Goal: Task Accomplishment & Management: Use online tool/utility

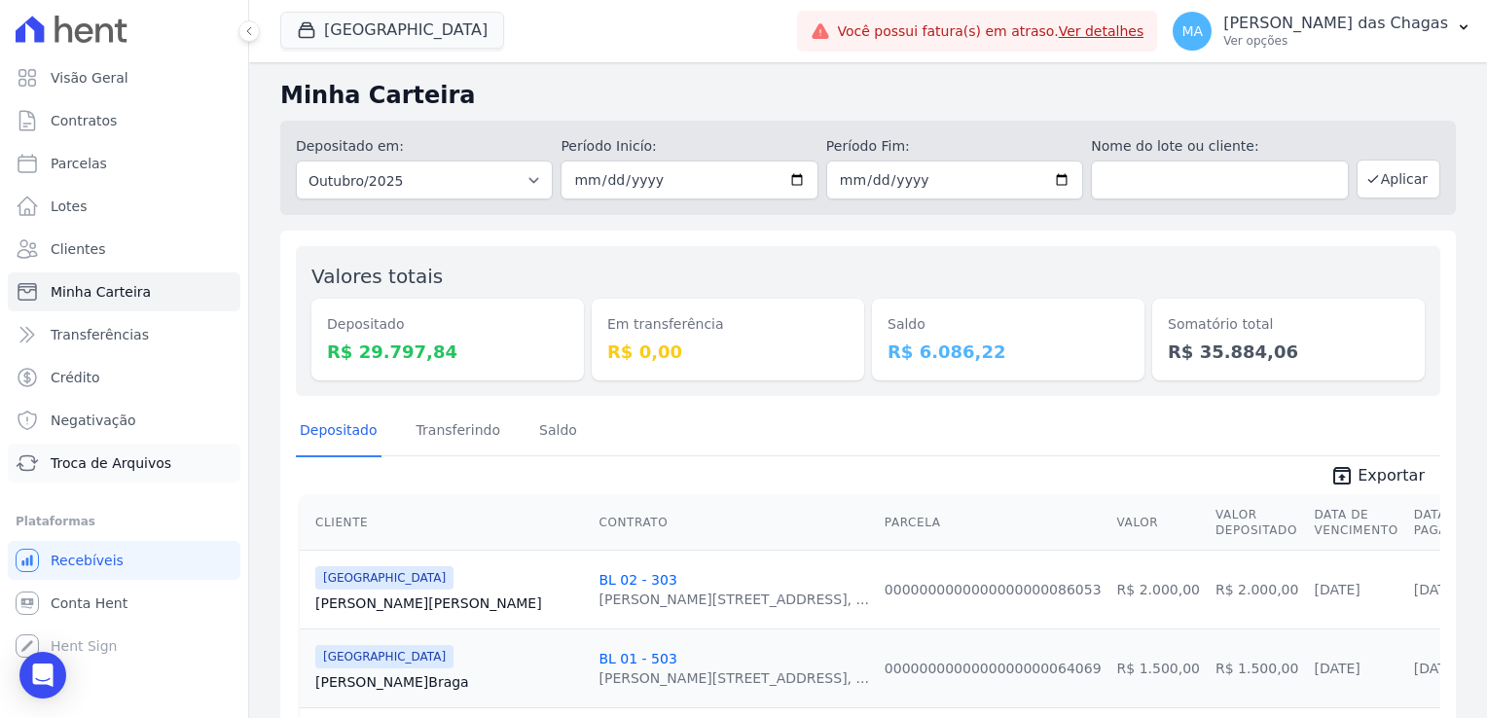
click at [148, 469] on span "Troca de Arquivos" at bounding box center [111, 463] width 121 height 19
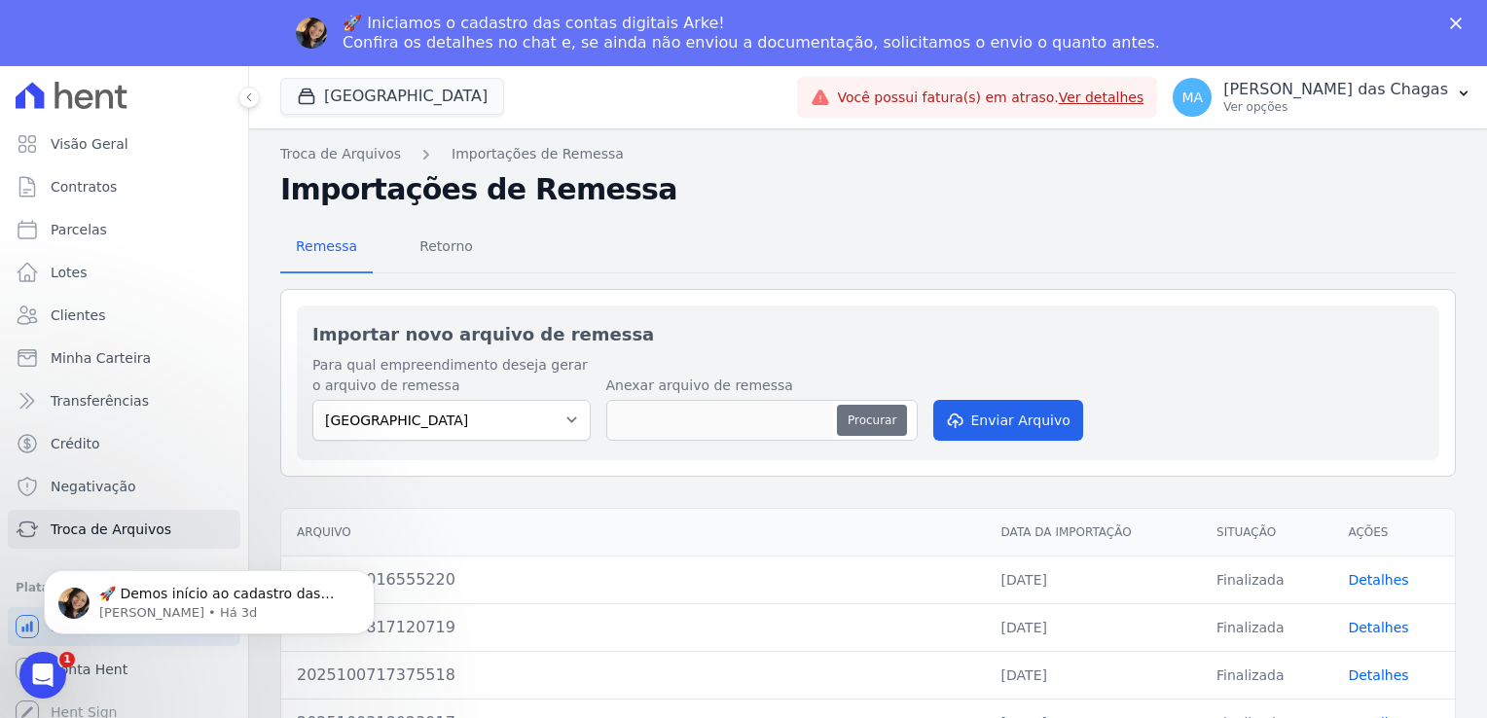
click at [866, 417] on button "Procurar" at bounding box center [872, 420] width 70 height 31
click at [863, 412] on button "Procurar" at bounding box center [872, 420] width 70 height 31
click at [985, 422] on button "Enviar Arquivo" at bounding box center [1008, 420] width 150 height 41
click at [861, 425] on button "Procurar" at bounding box center [872, 420] width 70 height 31
click at [858, 407] on button "Procurar" at bounding box center [872, 420] width 70 height 31
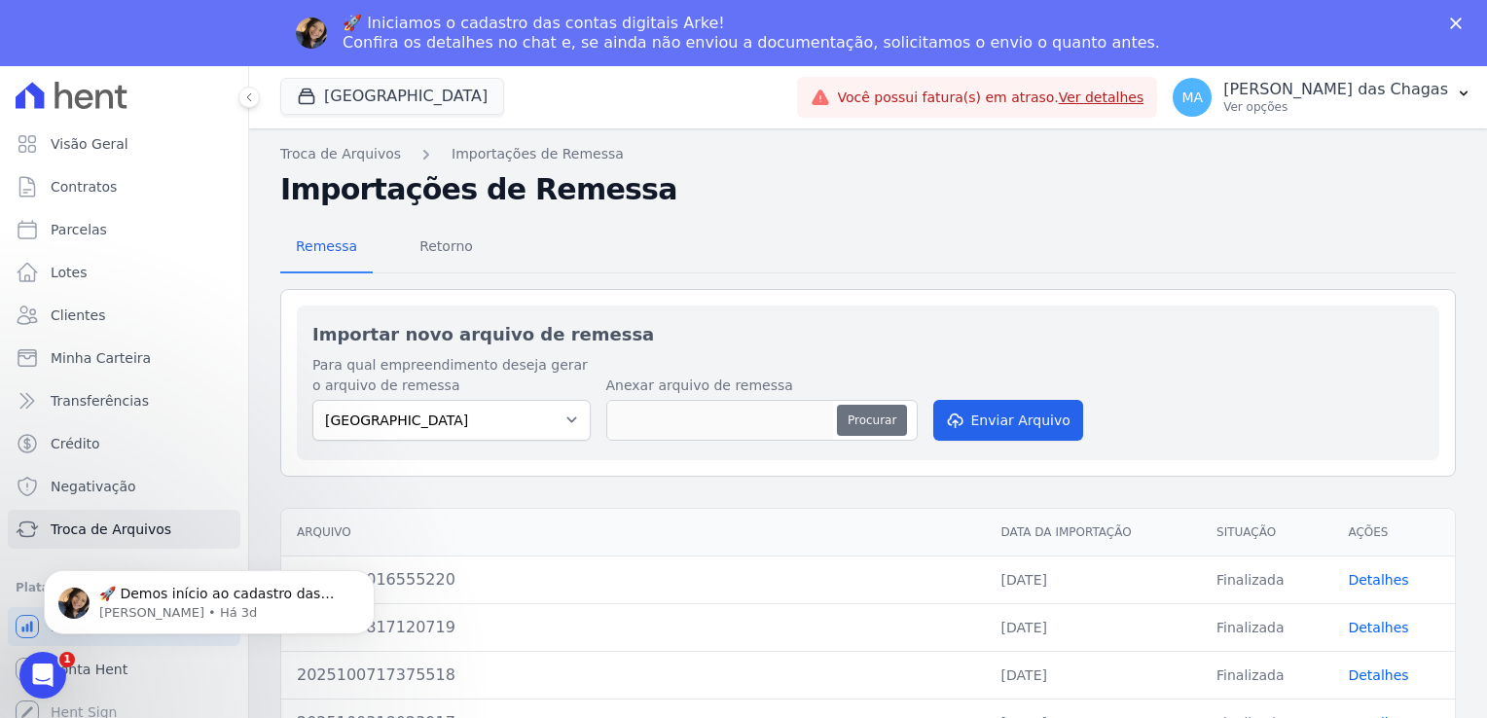
type input "2025101209570721"
click at [1026, 406] on button "Enviar Arquivo" at bounding box center [1008, 420] width 150 height 41
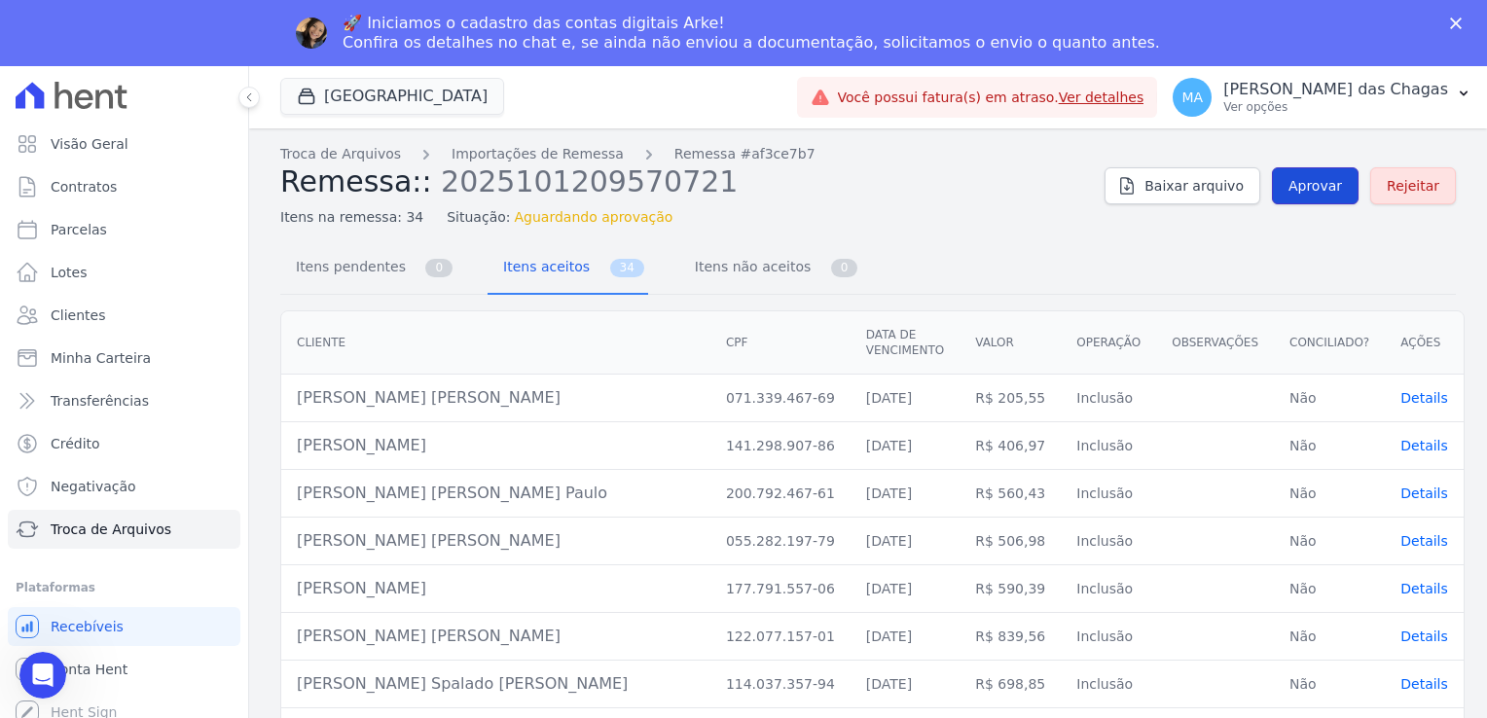
click at [1324, 181] on span "Aprovar" at bounding box center [1316, 185] width 54 height 19
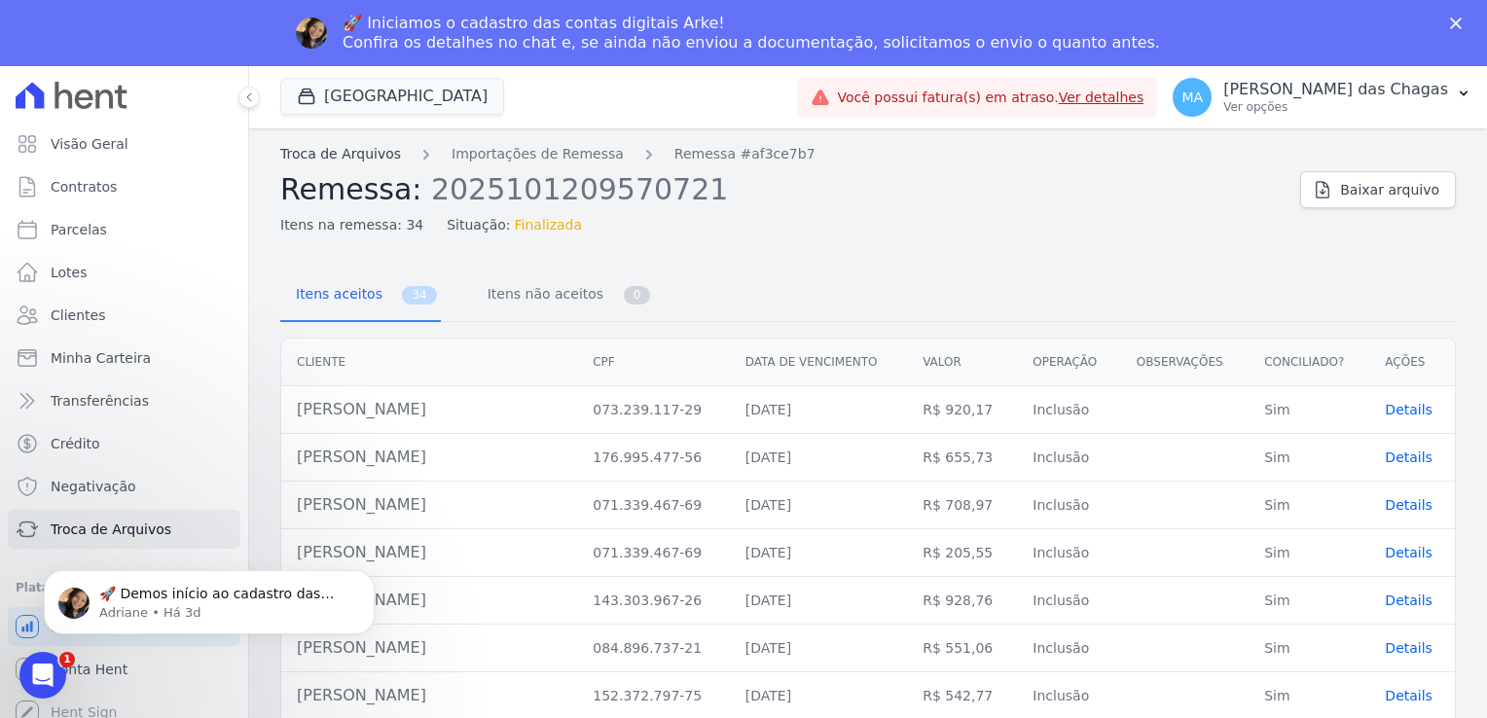
click at [369, 145] on link "Troca de Arquivos" at bounding box center [340, 154] width 121 height 20
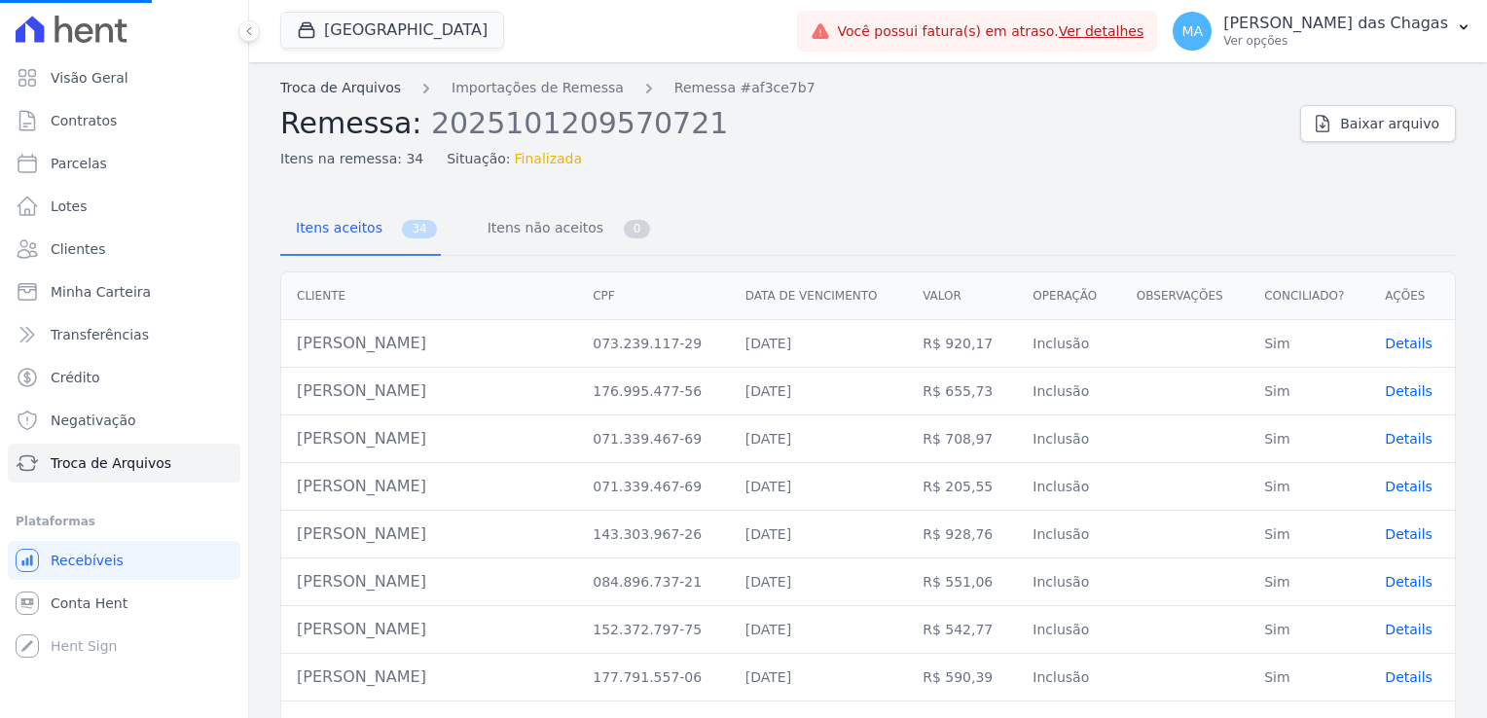
click at [357, 90] on link "Troca de Arquivos" at bounding box center [340, 88] width 121 height 20
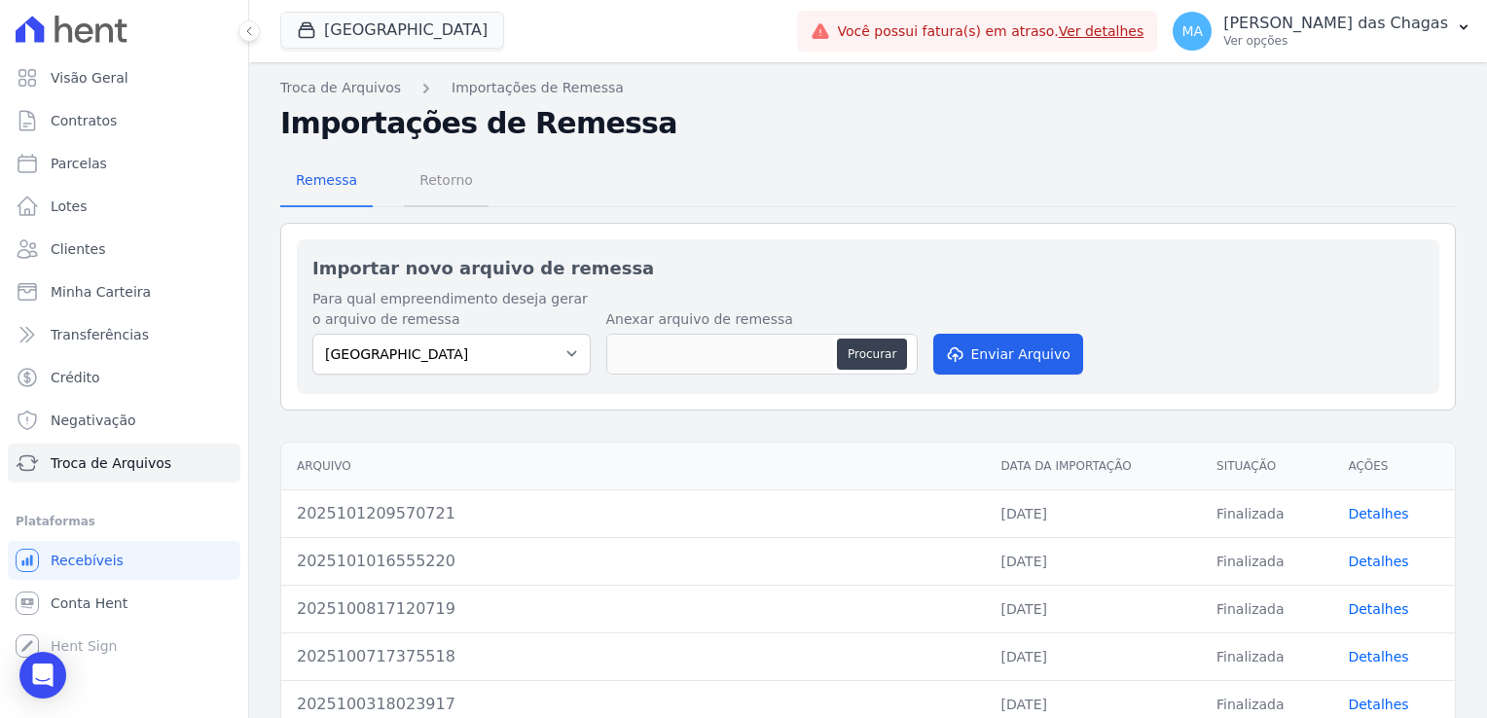
click at [446, 176] on span "Retorno" at bounding box center [446, 180] width 77 height 39
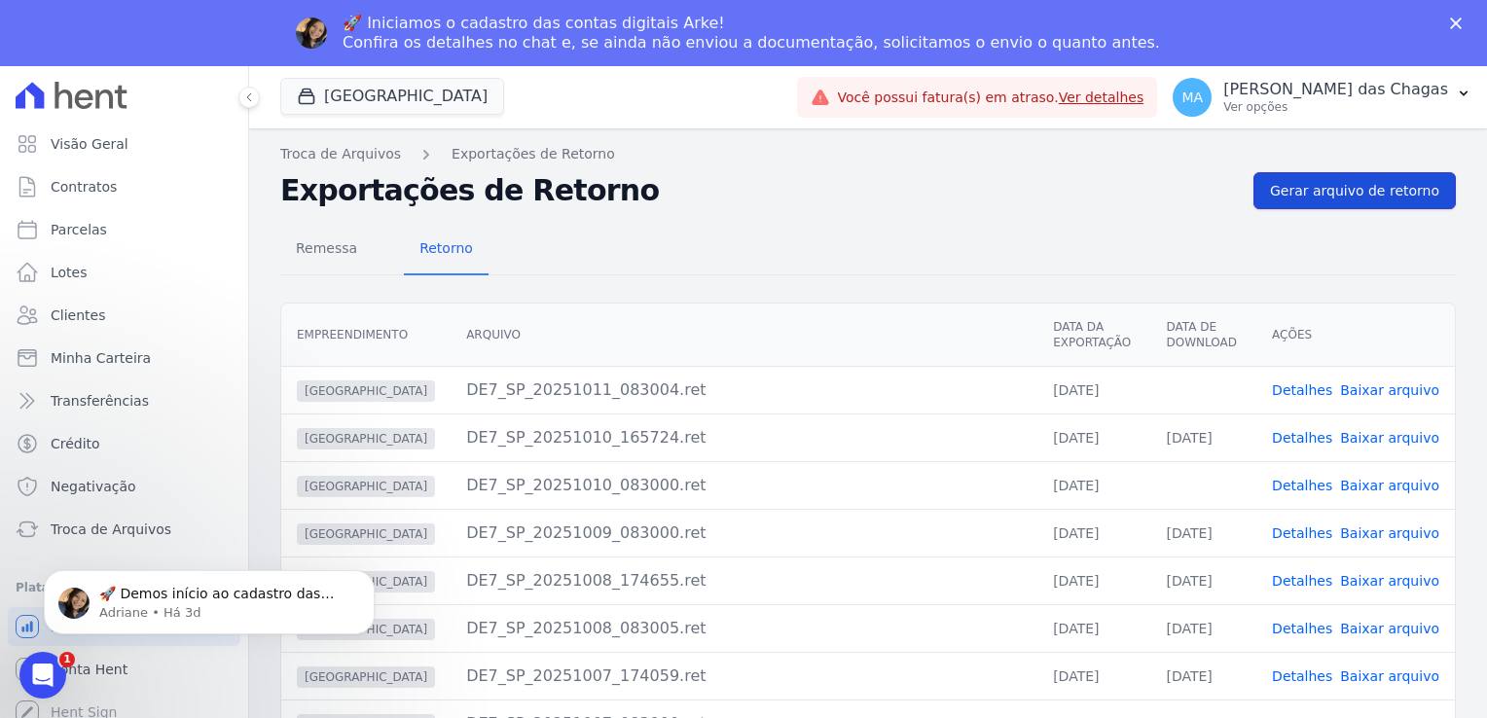
click at [1308, 195] on span "Gerar arquivo de retorno" at bounding box center [1354, 190] width 169 height 19
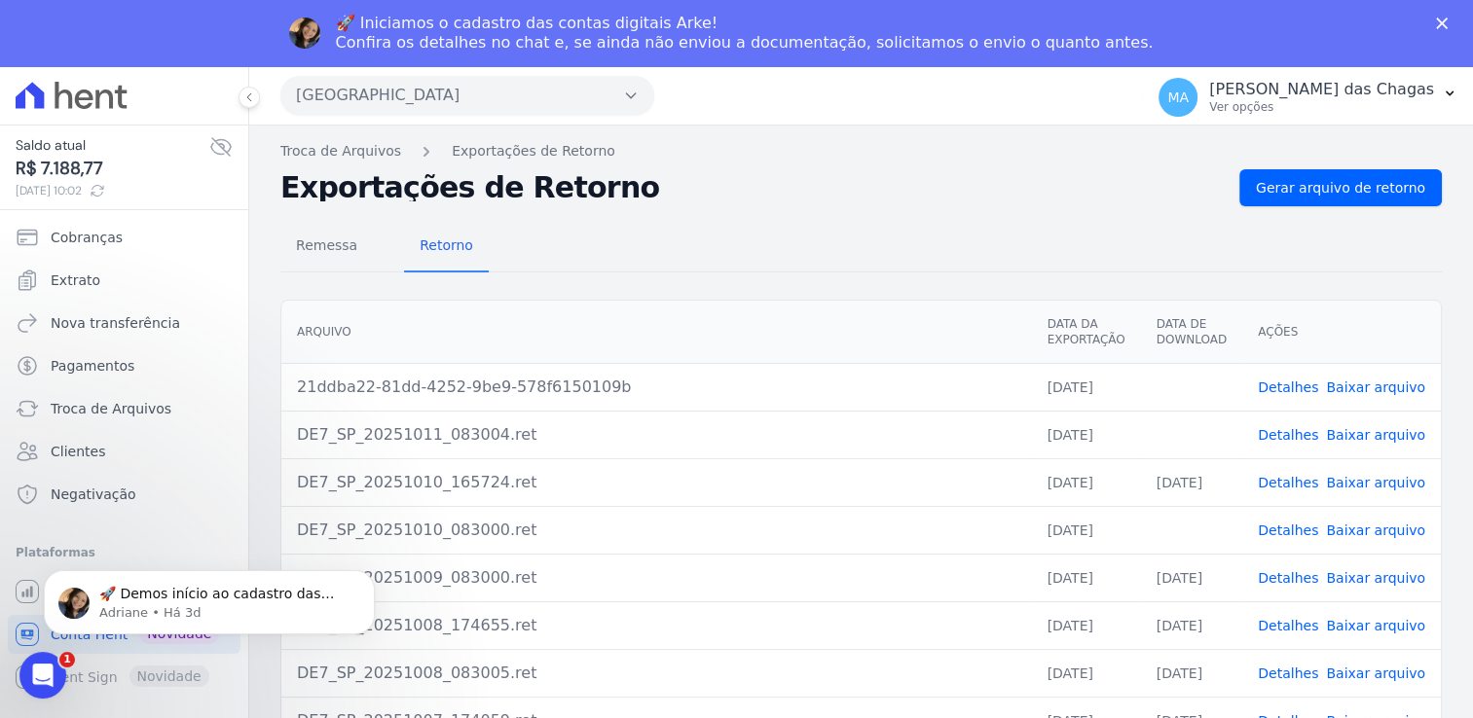
click at [1343, 385] on link "Baixar arquivo" at bounding box center [1375, 388] width 99 height 16
click at [331, 228] on span "Remessa" at bounding box center [326, 245] width 85 height 39
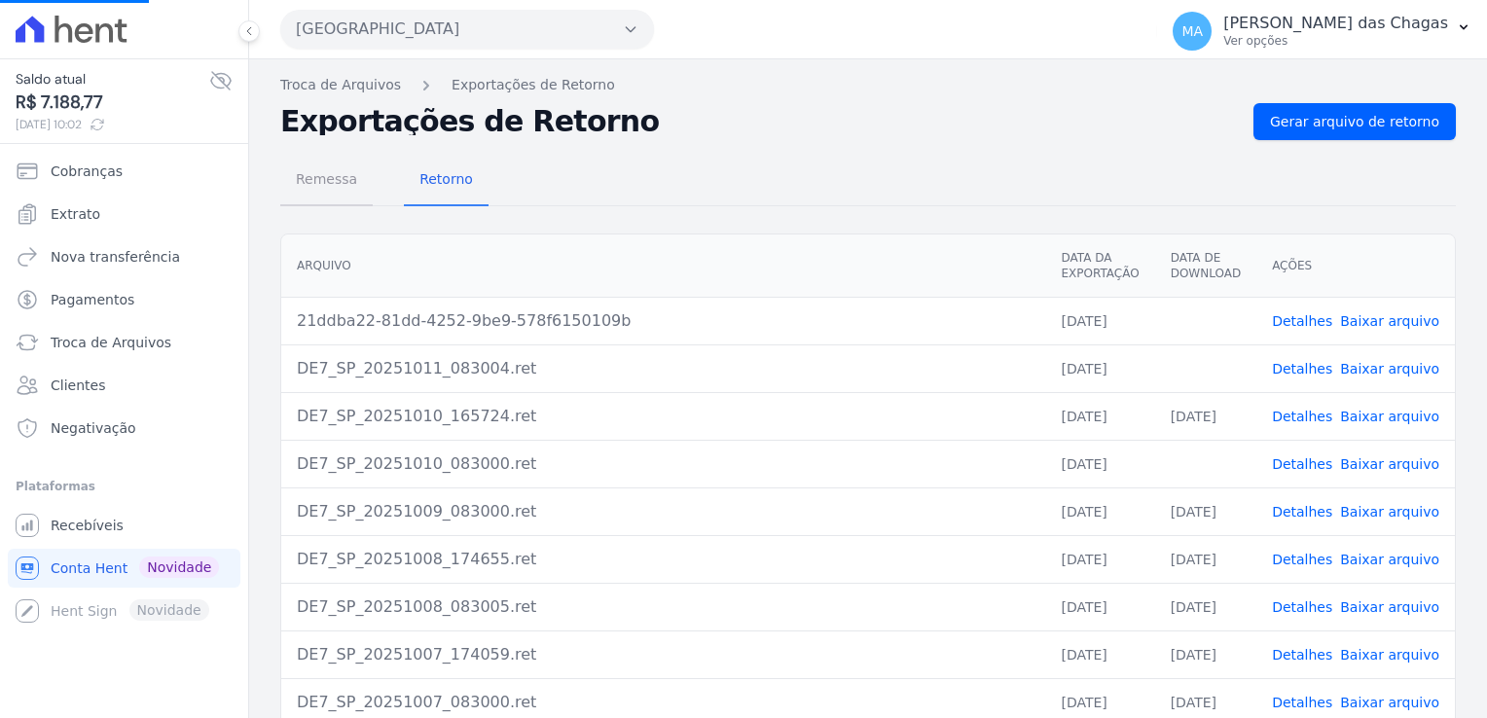
click at [323, 193] on span "Remessa" at bounding box center [326, 179] width 85 height 39
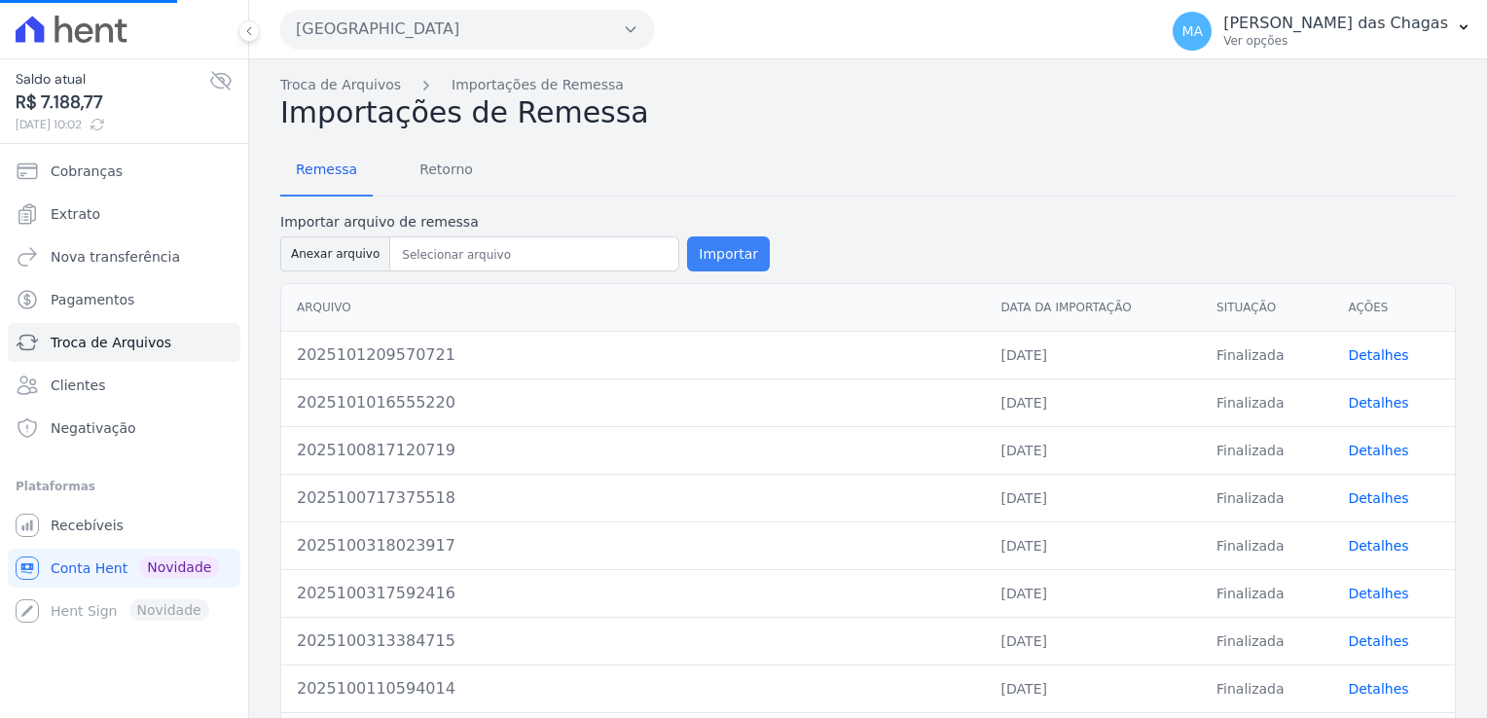
click at [725, 255] on button "Importar" at bounding box center [728, 254] width 83 height 35
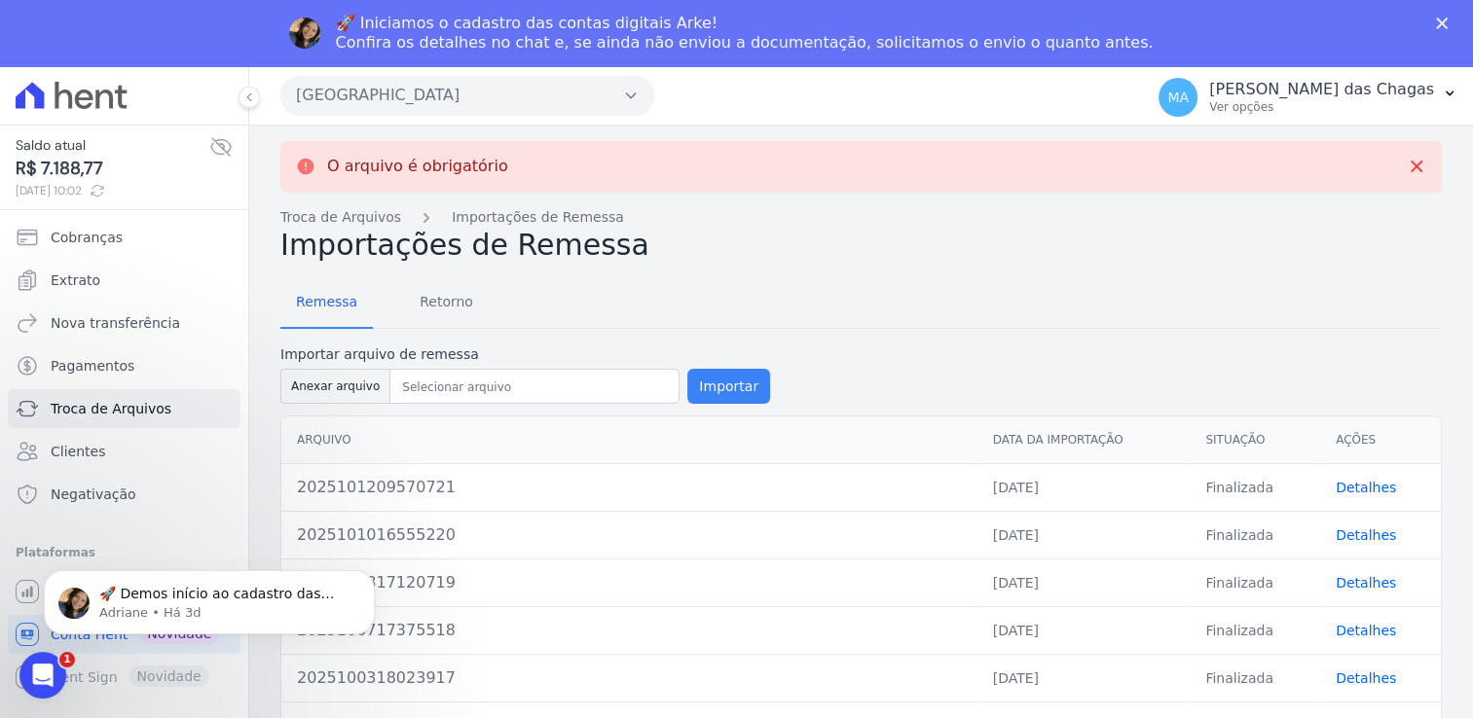
click at [712, 383] on button "Importar" at bounding box center [728, 386] width 83 height 35
click at [353, 380] on button "Anexar arquivo" at bounding box center [335, 386] width 110 height 35
click at [708, 379] on button "Importar" at bounding box center [728, 386] width 83 height 35
click at [553, 278] on div "Remessa Retorno" at bounding box center [860, 303] width 1161 height 51
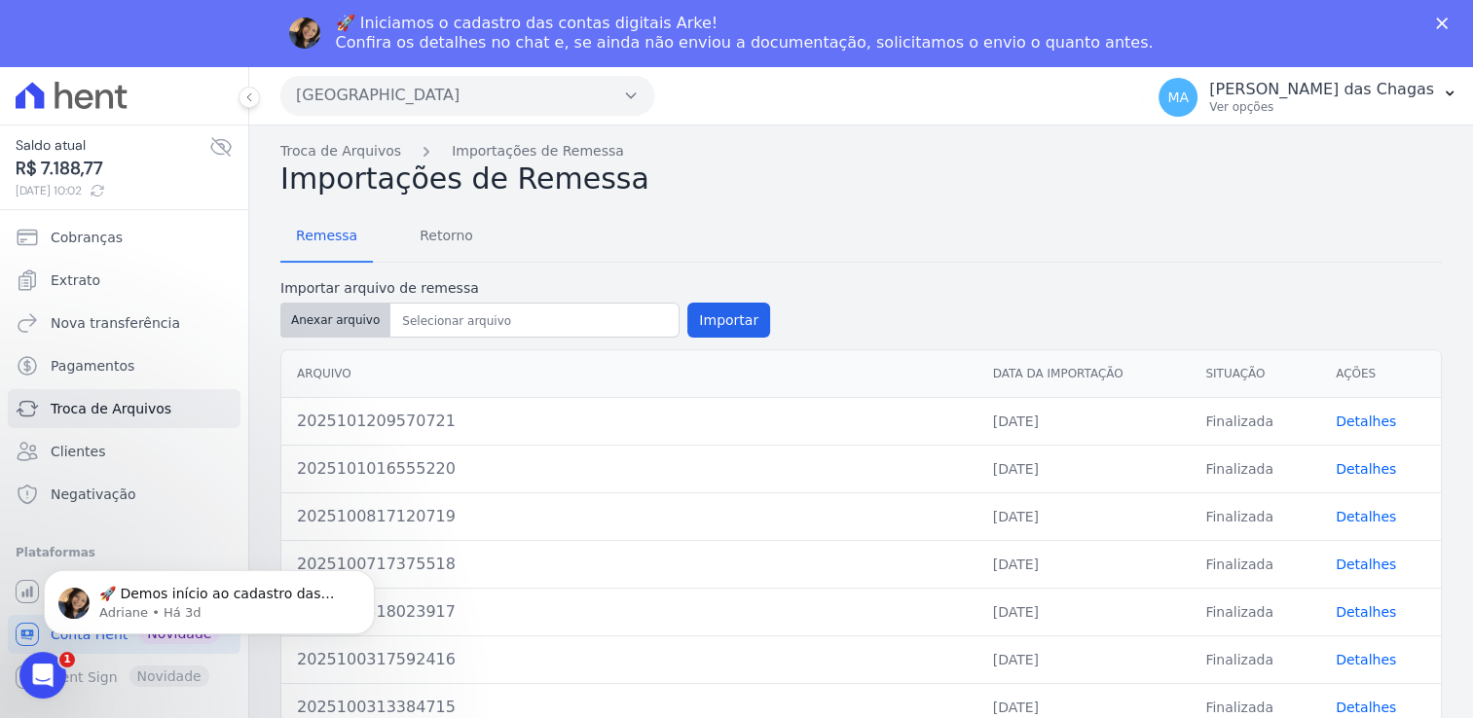
click at [347, 317] on button "Anexar arquivo" at bounding box center [335, 320] width 110 height 35
type input "2025101210075822"
click at [713, 313] on button "Importar" at bounding box center [728, 320] width 83 height 35
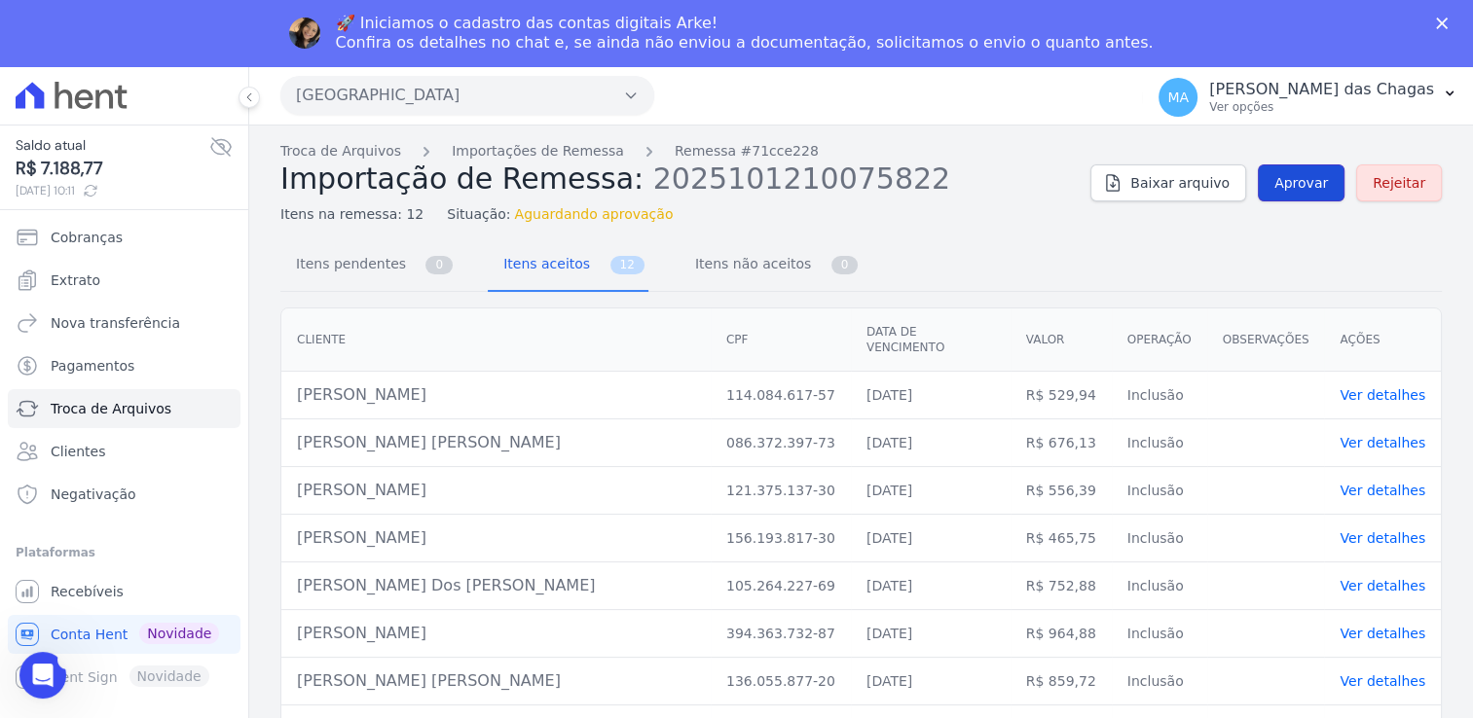
click at [1310, 176] on span "Aprovar" at bounding box center [1301, 182] width 54 height 19
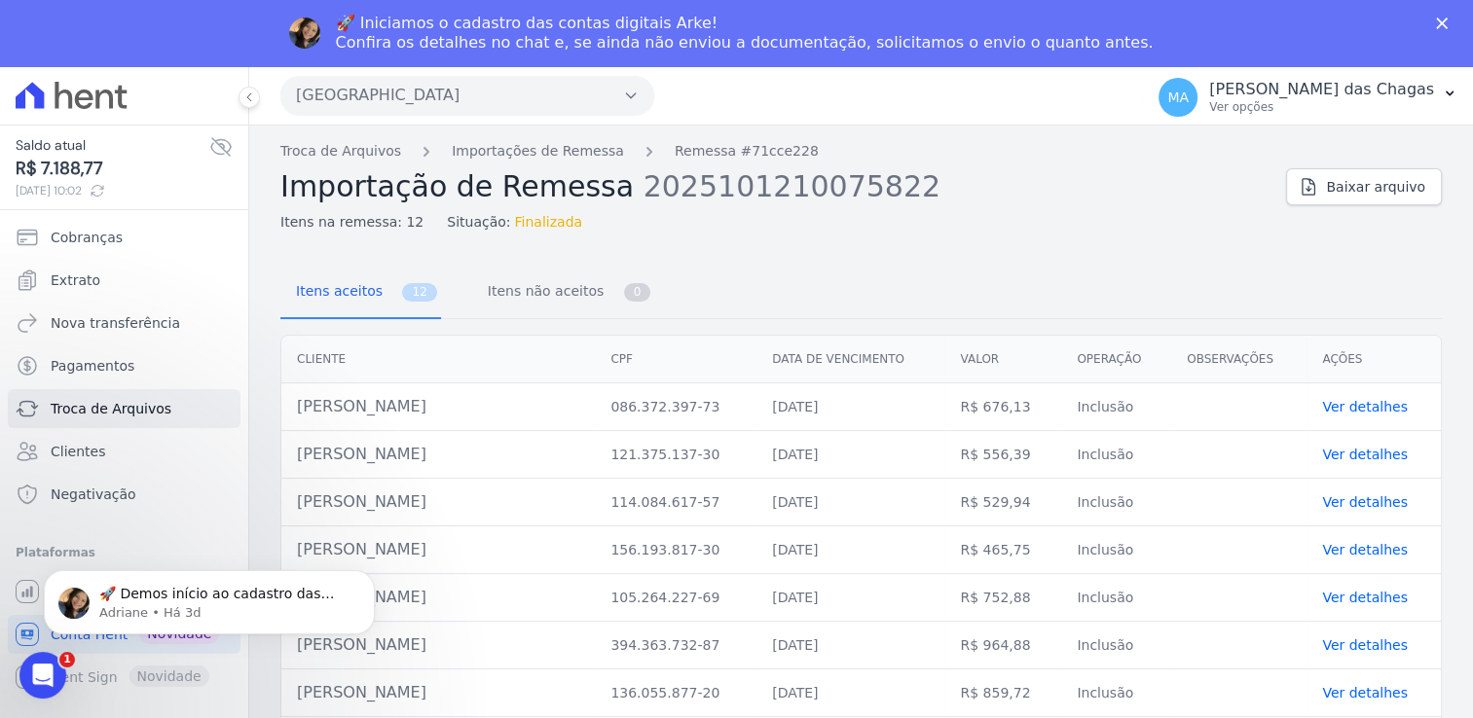
click at [515, 225] on span "Finalizada" at bounding box center [549, 222] width 68 height 20
drag, startPoint x: 484, startPoint y: 224, endPoint x: 607, endPoint y: 216, distance: 123.9
click at [607, 214] on div "Itens na remessa: 12 Situação: Finalizada" at bounding box center [775, 218] width 990 height 28
drag, startPoint x: 607, startPoint y: 216, endPoint x: 572, endPoint y: 220, distance: 35.3
click at [572, 220] on div "Itens na remessa: 12 Situação: Finalizada" at bounding box center [775, 218] width 990 height 28
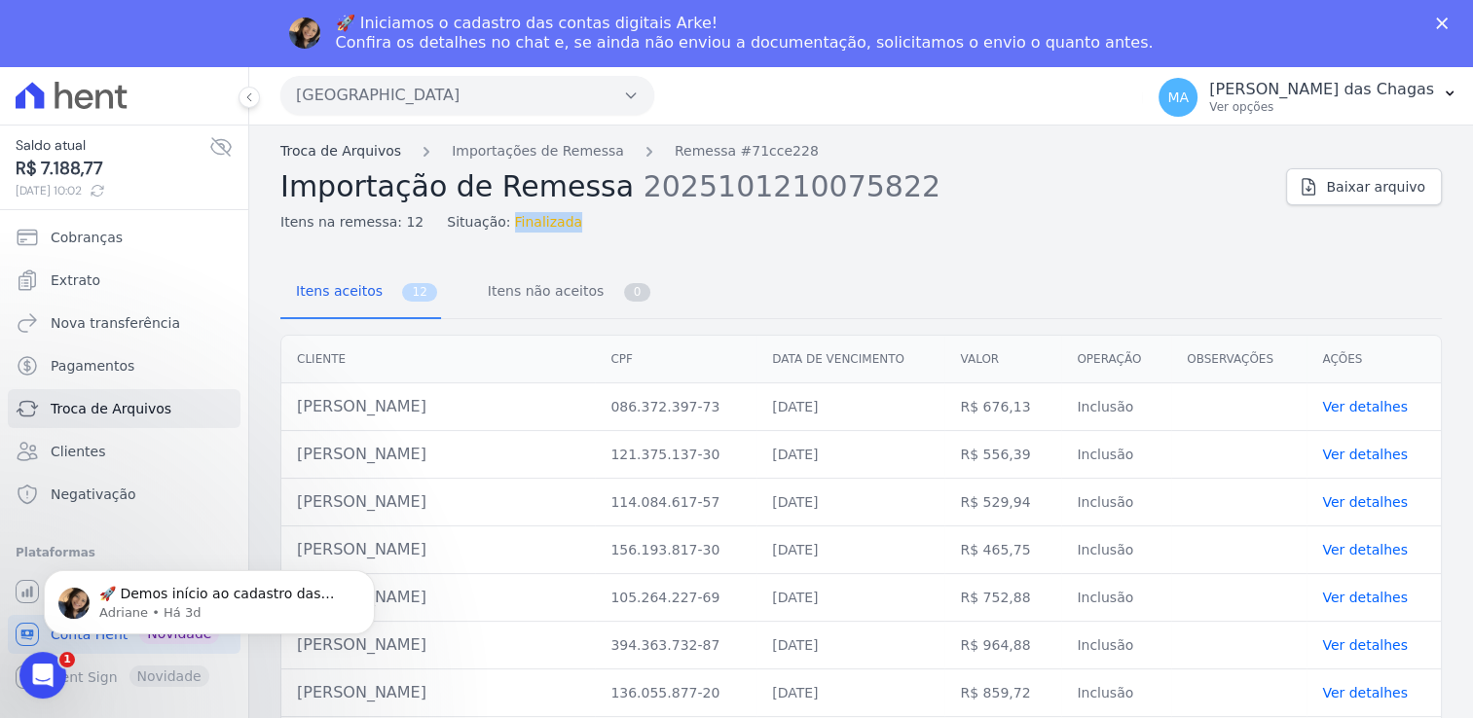
click at [360, 150] on link "Troca de Arquivos" at bounding box center [340, 151] width 121 height 20
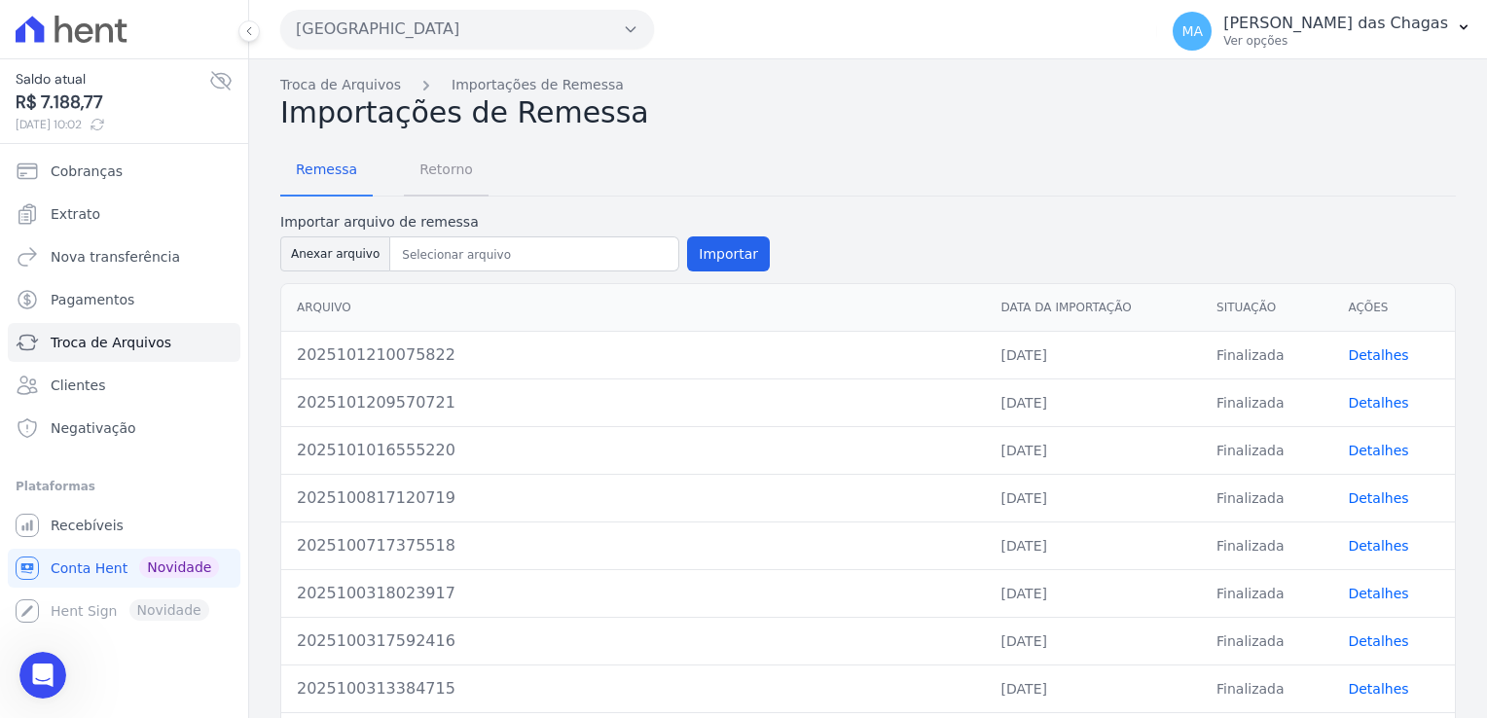
click at [448, 163] on div "Troca de Arquivos Importações de Remessa Importações de Remessa Remessa Retorno…" at bounding box center [868, 476] width 1238 height 834
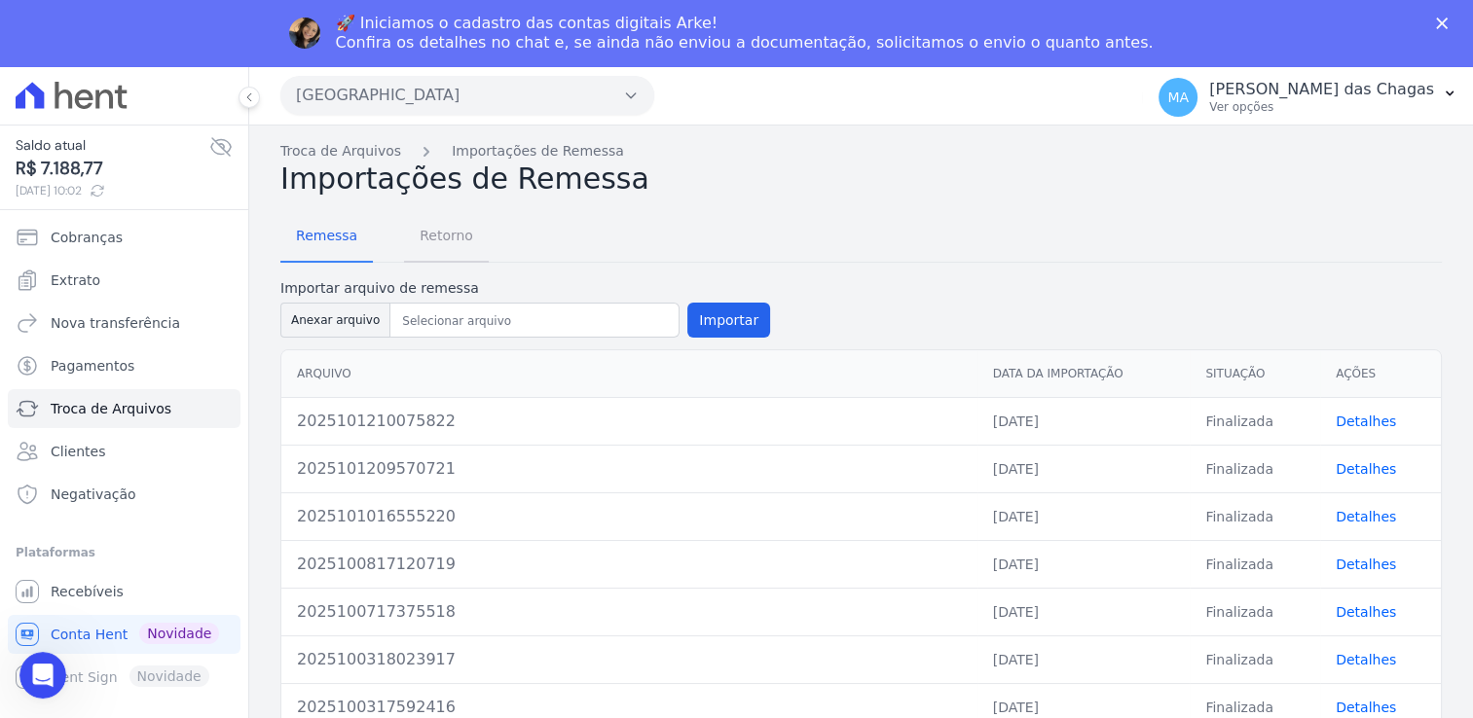
click at [449, 236] on span "Retorno" at bounding box center [446, 235] width 77 height 39
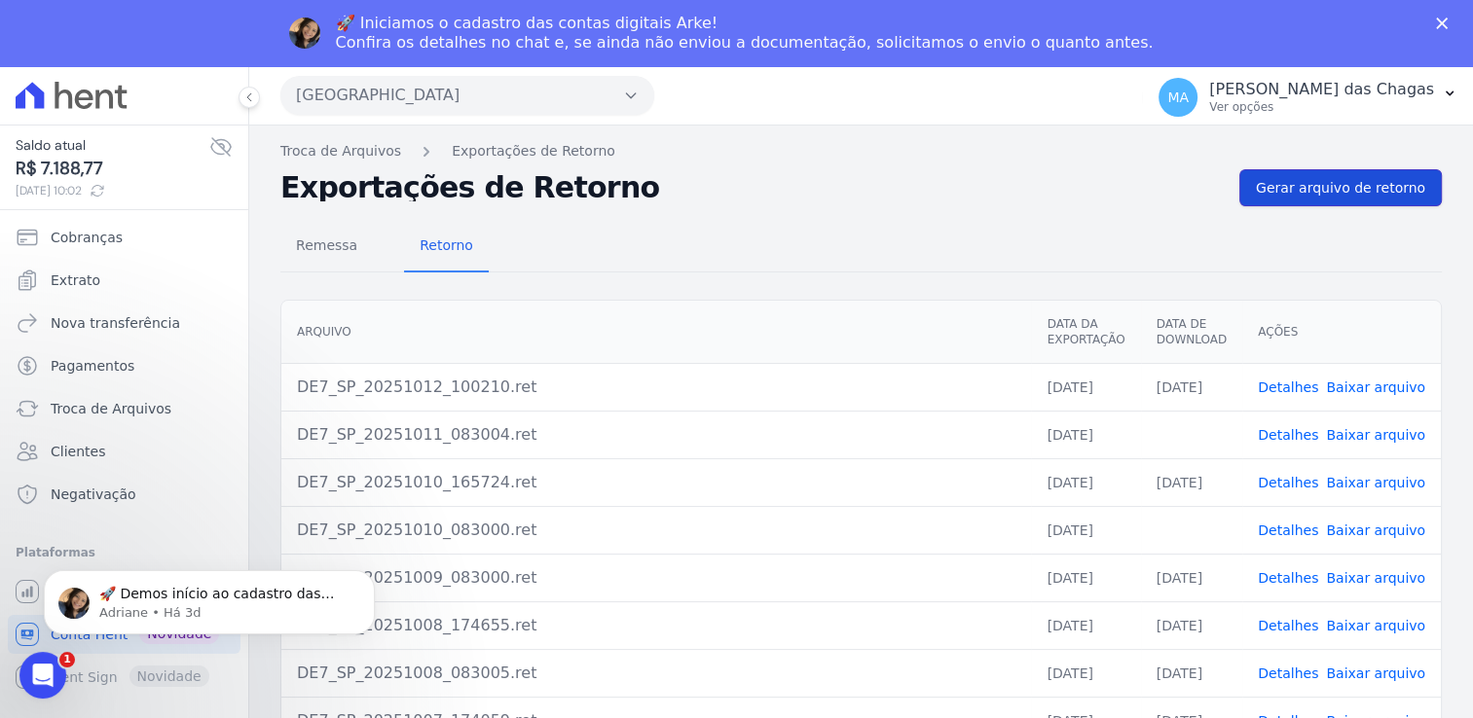
click at [1283, 185] on span "Gerar arquivo de retorno" at bounding box center [1340, 187] width 169 height 19
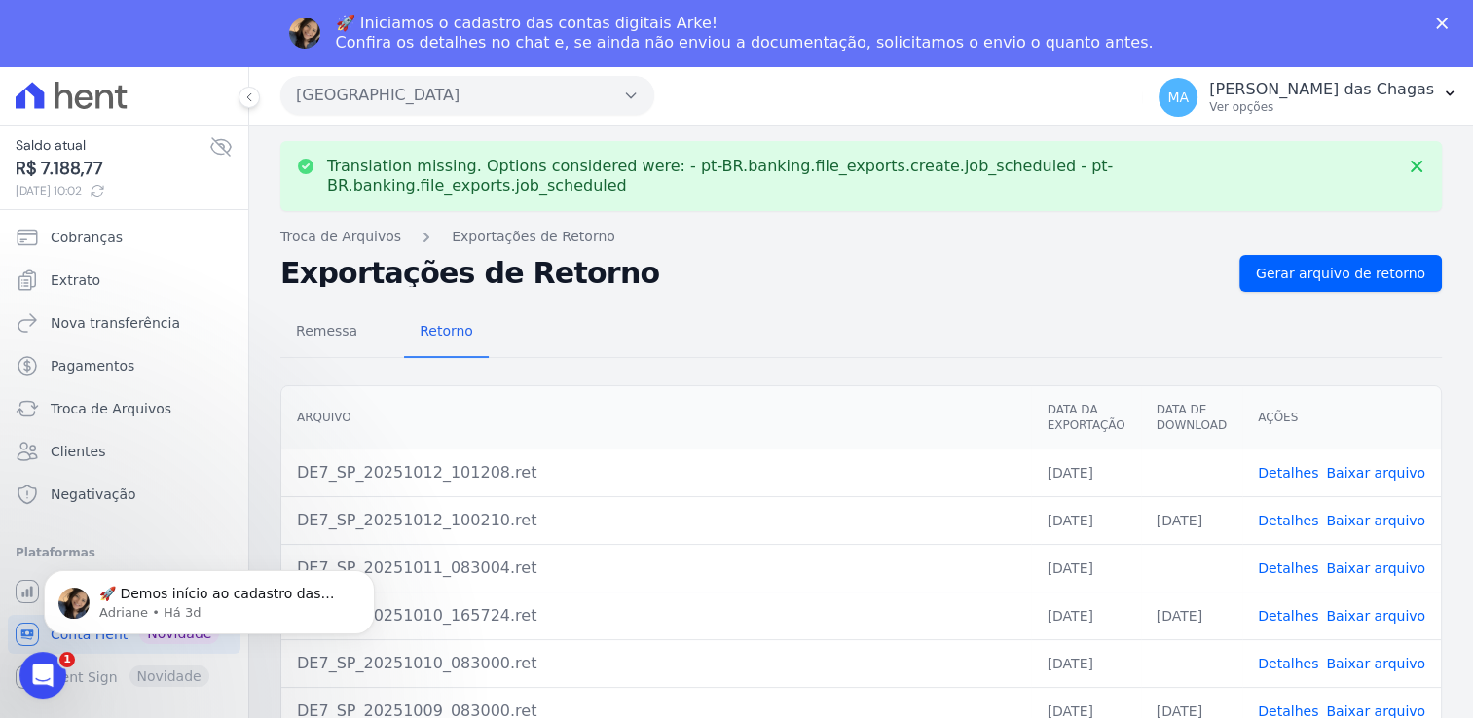
click at [1371, 465] on link "Baixar arquivo" at bounding box center [1375, 473] width 99 height 16
